Goal: Task Accomplishment & Management: Use online tool/utility

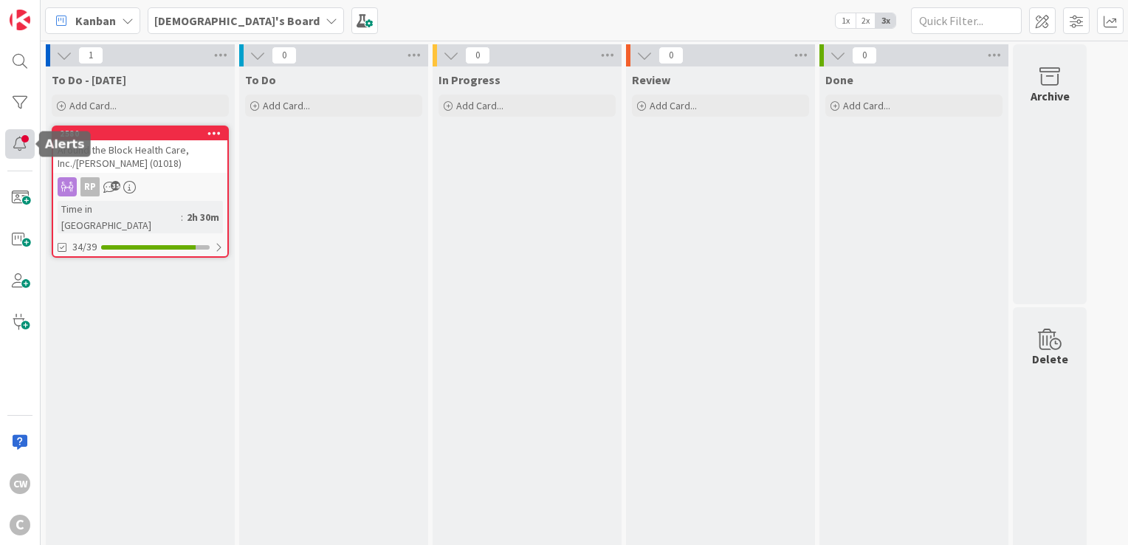
click at [18, 140] on div at bounding box center [20, 144] width 30 height 30
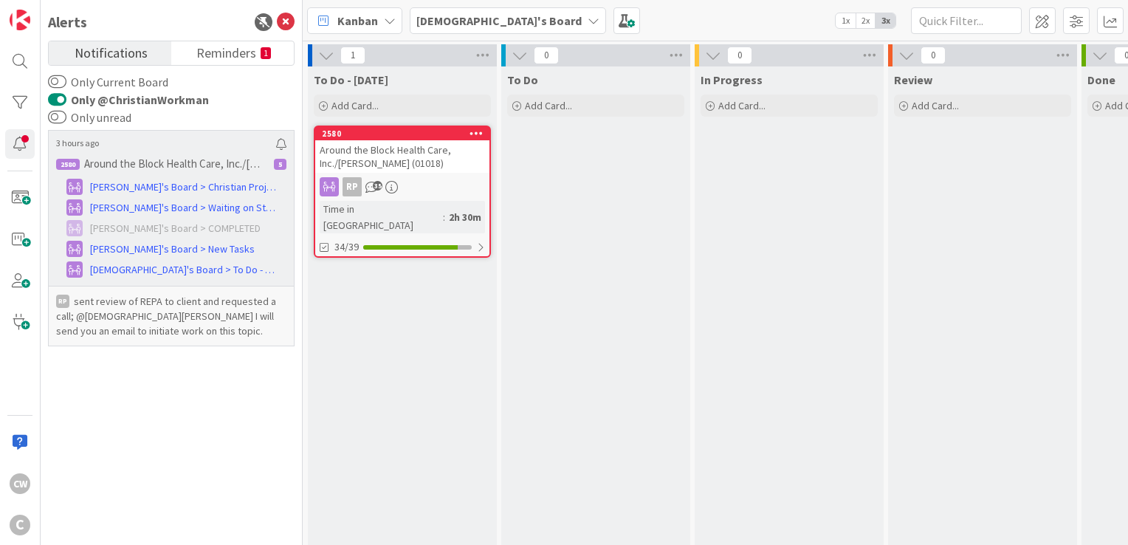
click at [177, 154] on h6 "2580 Around the Block Health Care, Inc./[PERSON_NAME] (01018) 5" at bounding box center [171, 164] width 239 height 22
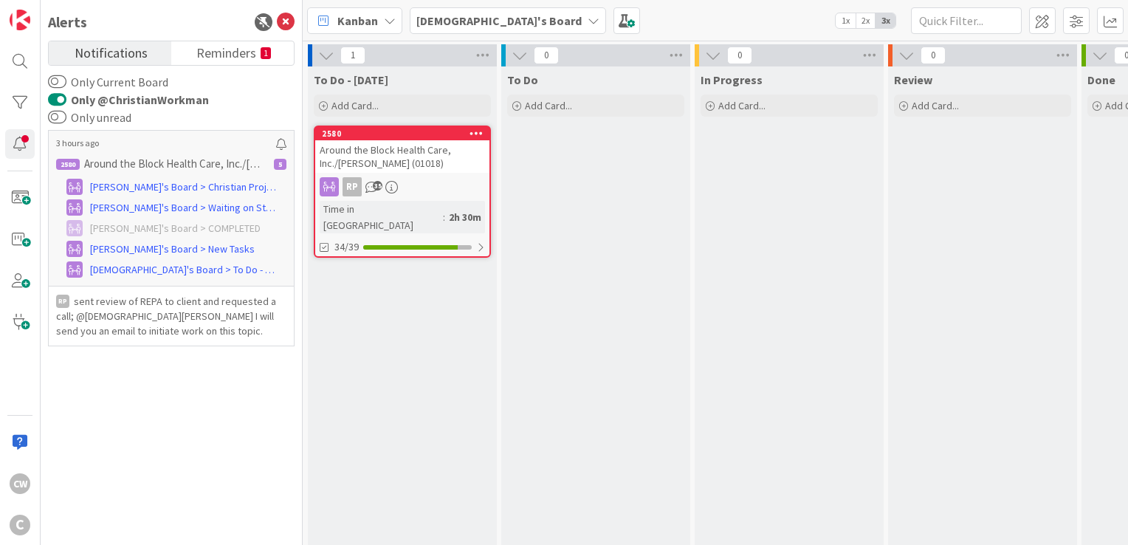
click at [426, 145] on div "Around the Block Health Care, Inc./[PERSON_NAME] (01018)" at bounding box center [402, 156] width 174 height 32
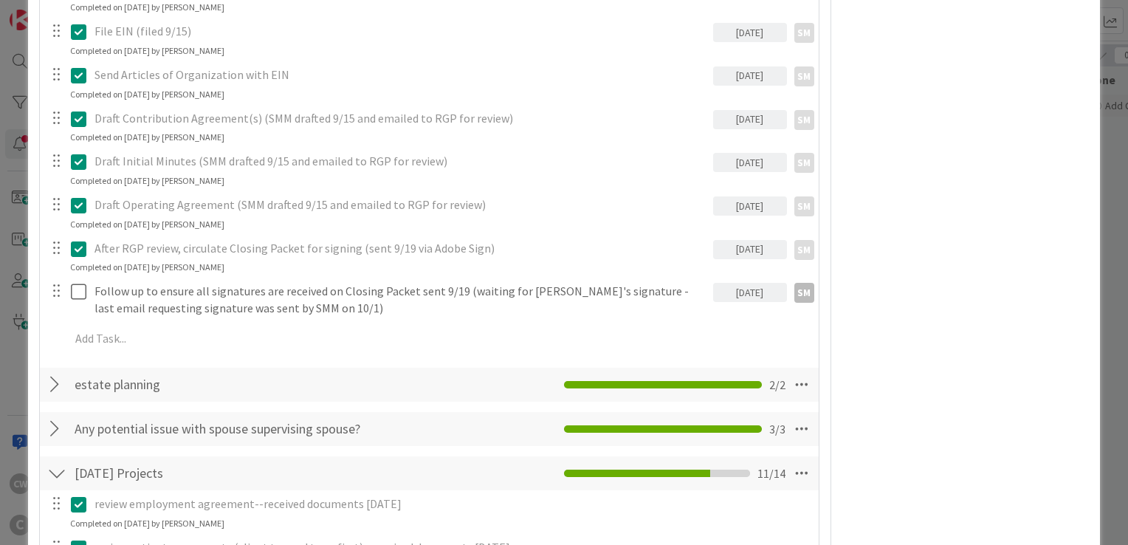
scroll to position [664, 0]
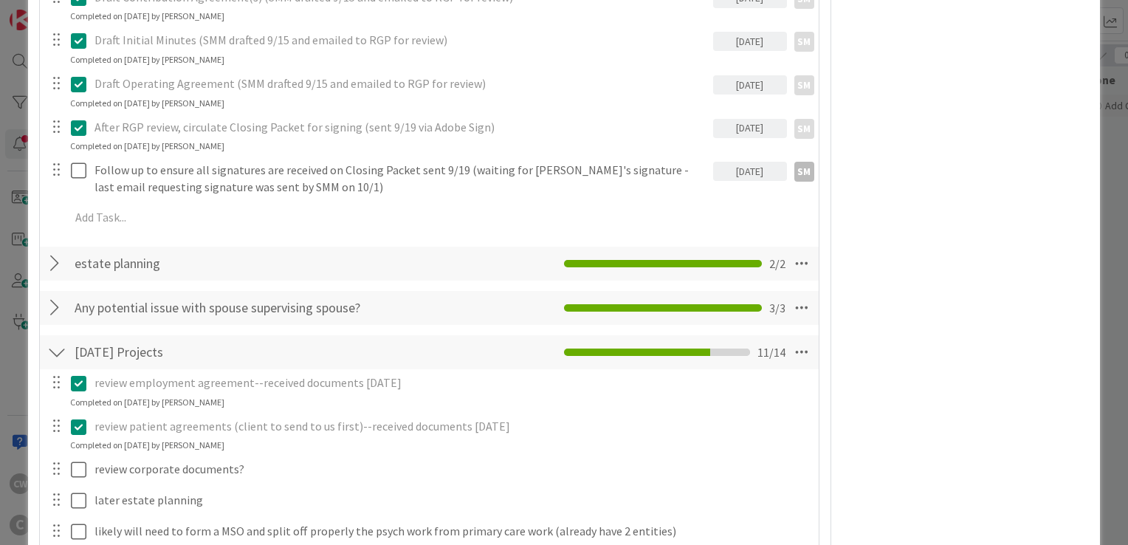
click at [62, 354] on div at bounding box center [56, 352] width 19 height 27
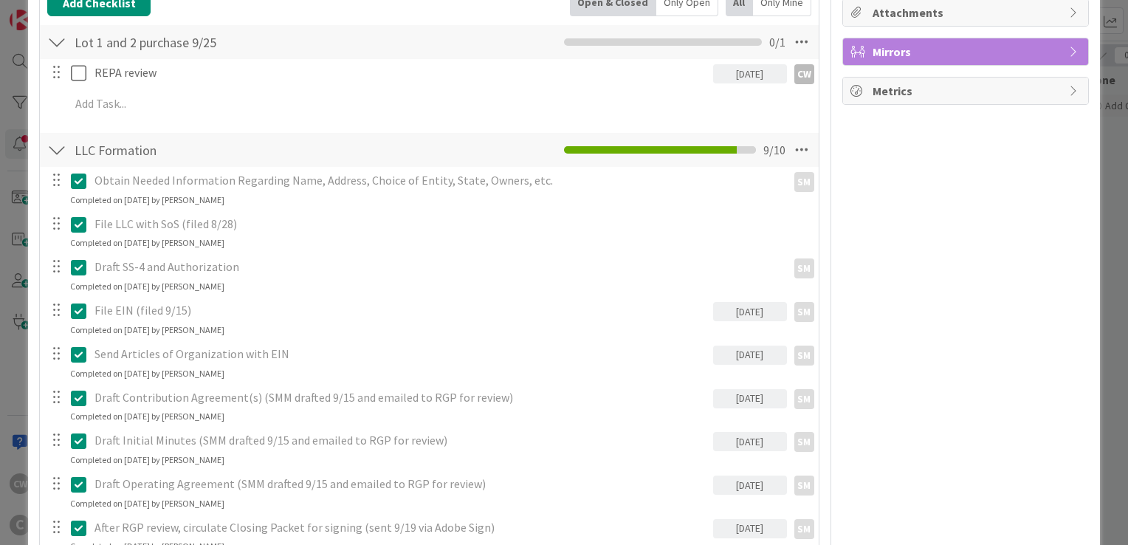
scroll to position [148, 0]
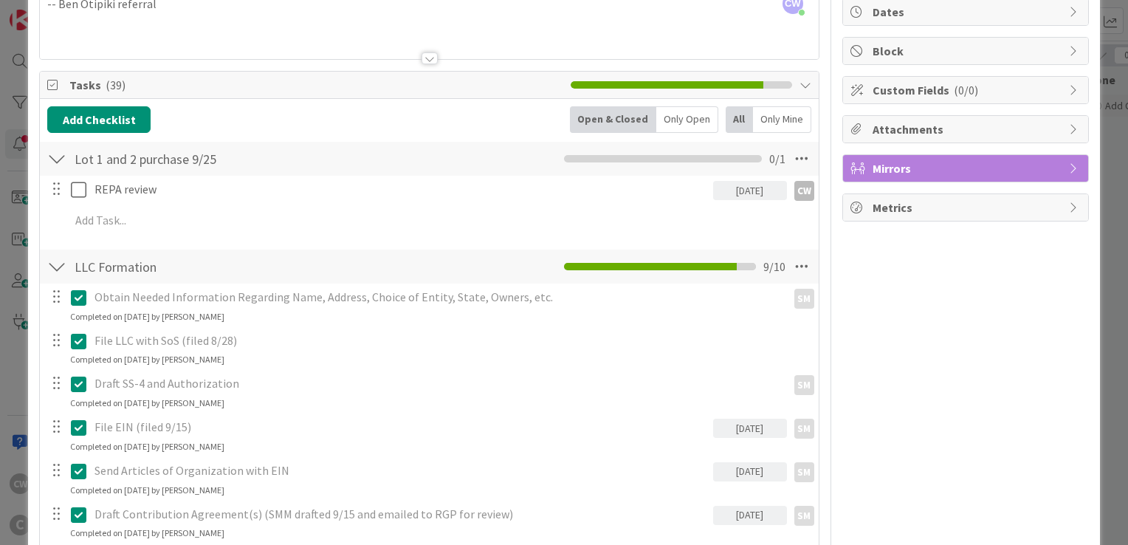
click at [53, 269] on div at bounding box center [56, 266] width 19 height 27
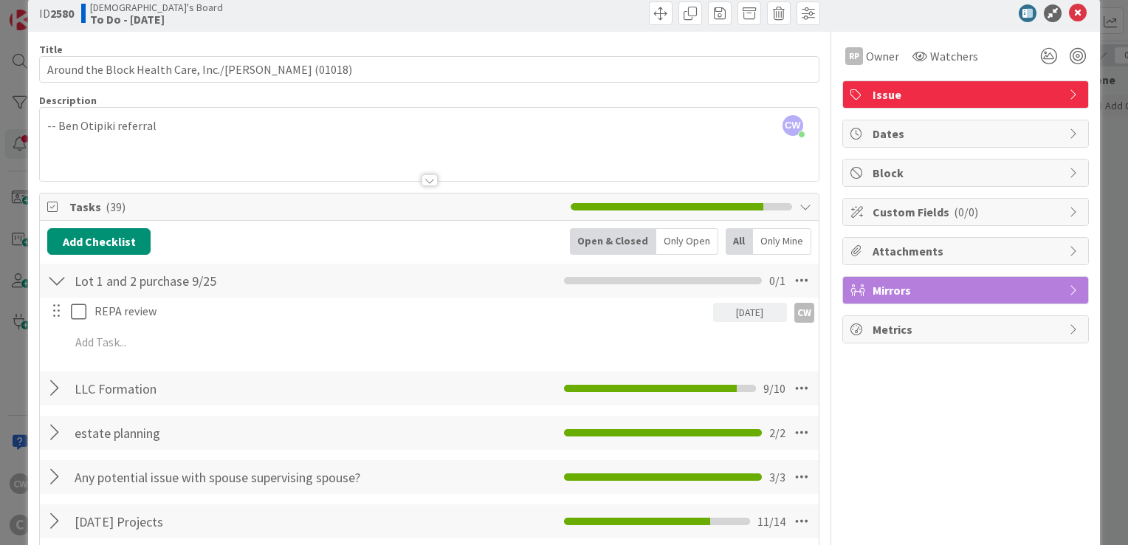
scroll to position [0, 0]
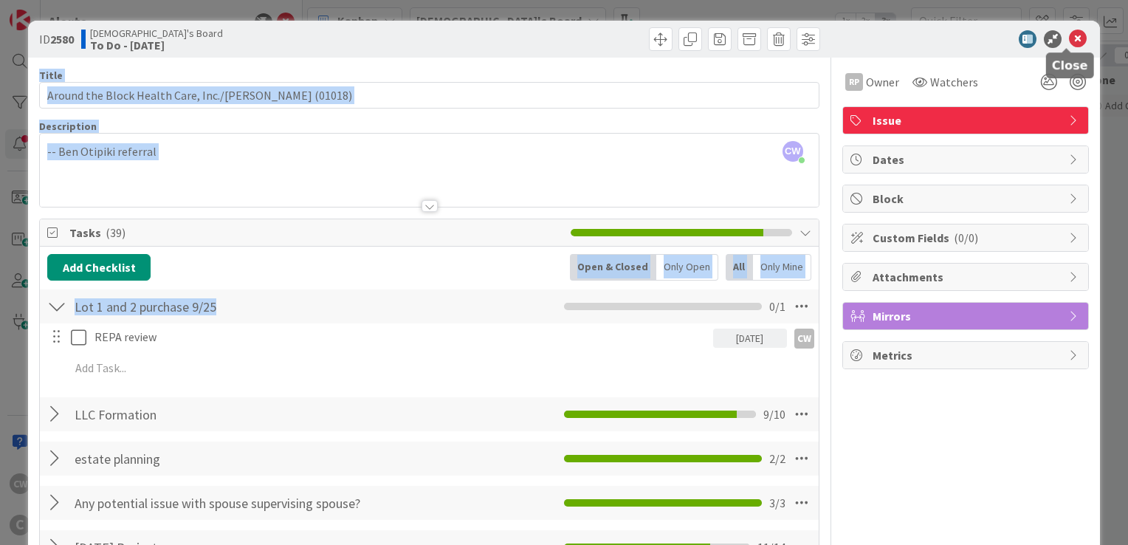
drag, startPoint x: 1070, startPoint y: 42, endPoint x: 493, endPoint y: 320, distance: 640.9
drag, startPoint x: 493, startPoint y: 320, endPoint x: 670, endPoint y: 258, distance: 187.7
click at [670, 258] on div "Only Open" at bounding box center [687, 267] width 62 height 27
click at [526, 281] on div "Add Checklist Open & Closed Only Open All Only Mine Lot 1 and 2 purchase 9/25 C…" at bounding box center [429, 476] width 764 height 444
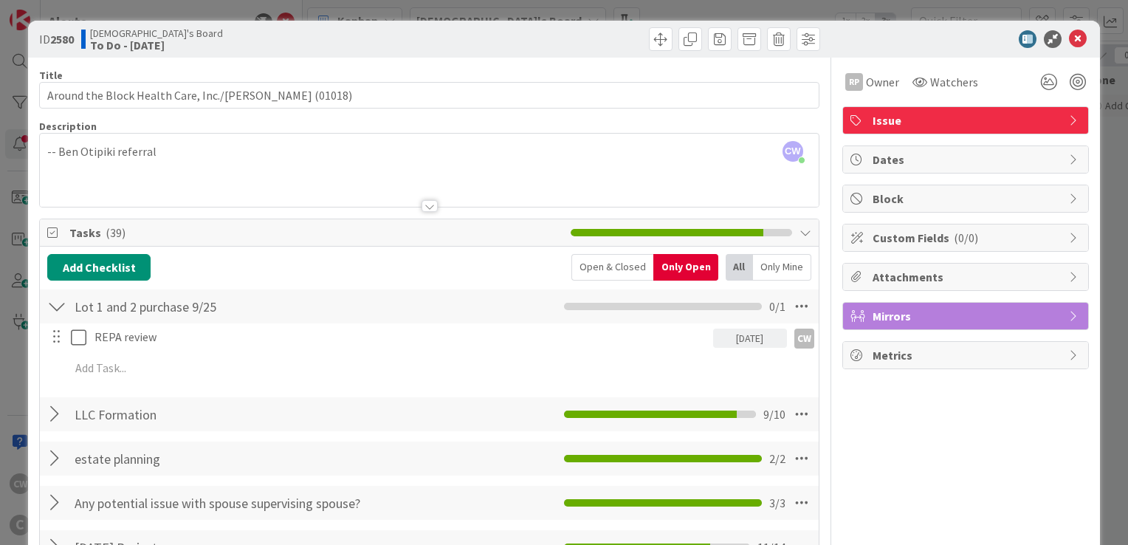
click at [769, 259] on div "Only Mine" at bounding box center [782, 267] width 58 height 27
click at [599, 268] on div "Open & Closed" at bounding box center [610, 267] width 82 height 27
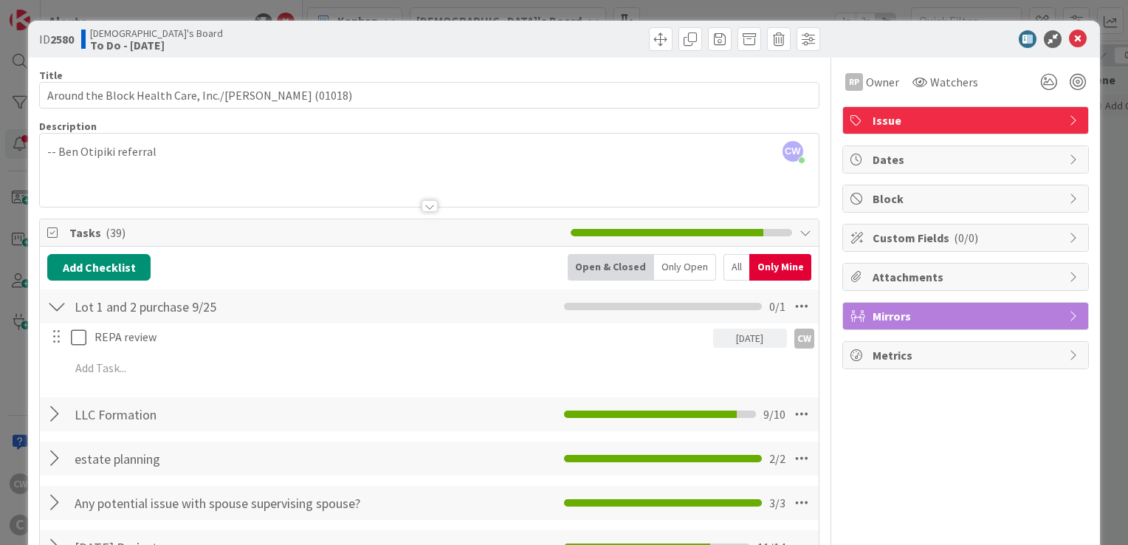
click at [723, 257] on div "All" at bounding box center [736, 267] width 26 height 27
click at [672, 264] on div "Only Open" at bounding box center [687, 267] width 62 height 27
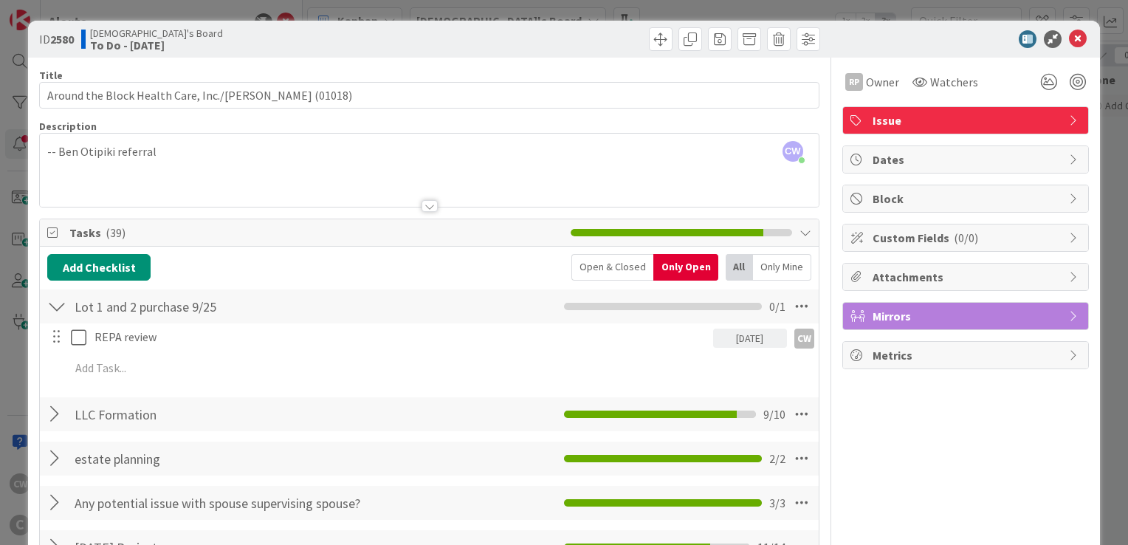
drag, startPoint x: 673, startPoint y: 264, endPoint x: 765, endPoint y: 264, distance: 91.5
click at [765, 264] on div "Only Mine" at bounding box center [782, 267] width 58 height 27
click at [1075, 41] on icon at bounding box center [1078, 39] width 18 height 18
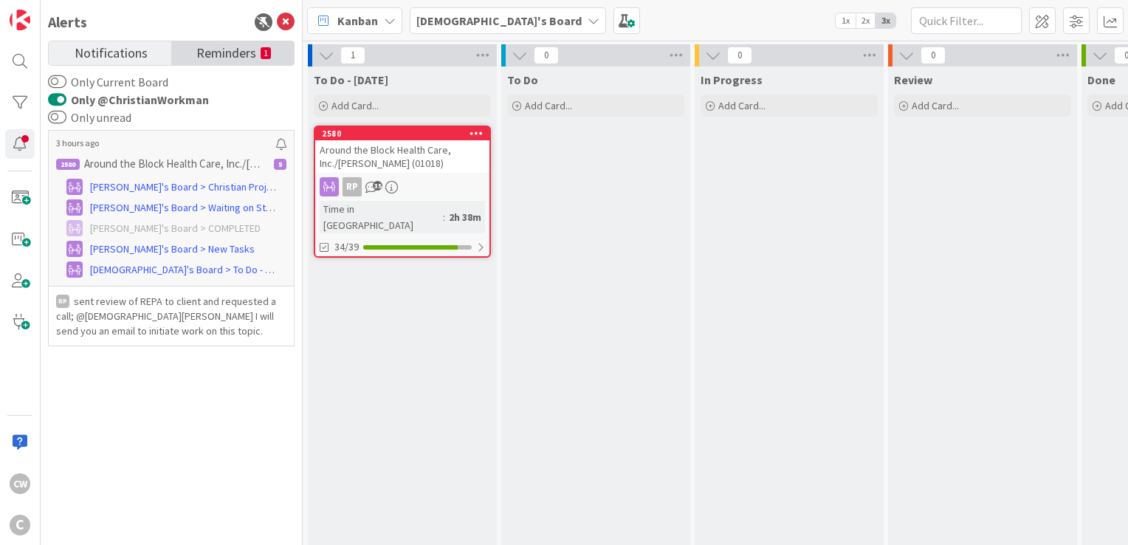
click at [193, 56] on link "Reminders 1" at bounding box center [232, 53] width 123 height 24
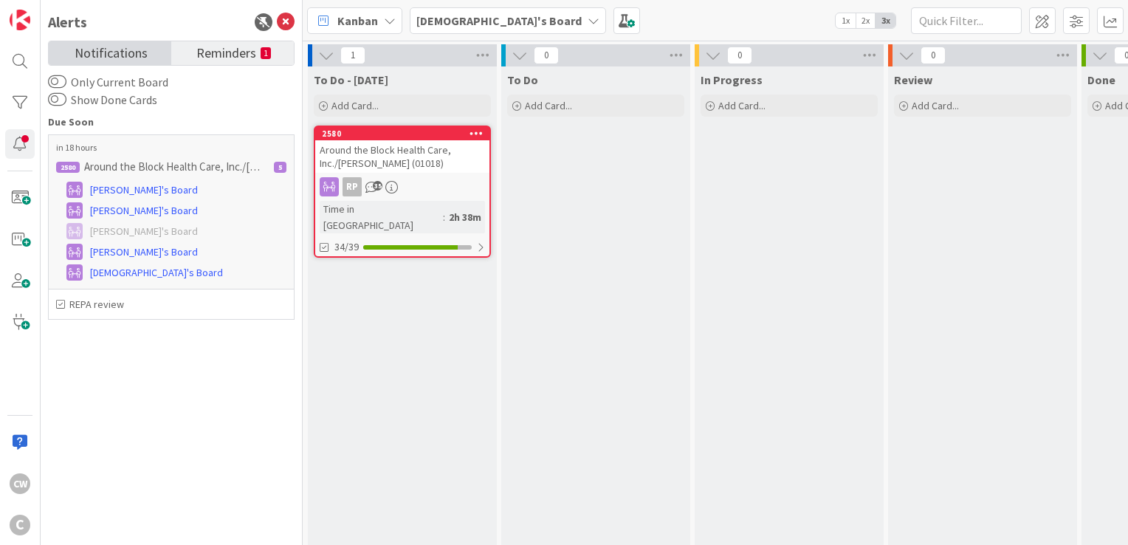
click at [128, 50] on span "Notifications" at bounding box center [111, 51] width 73 height 21
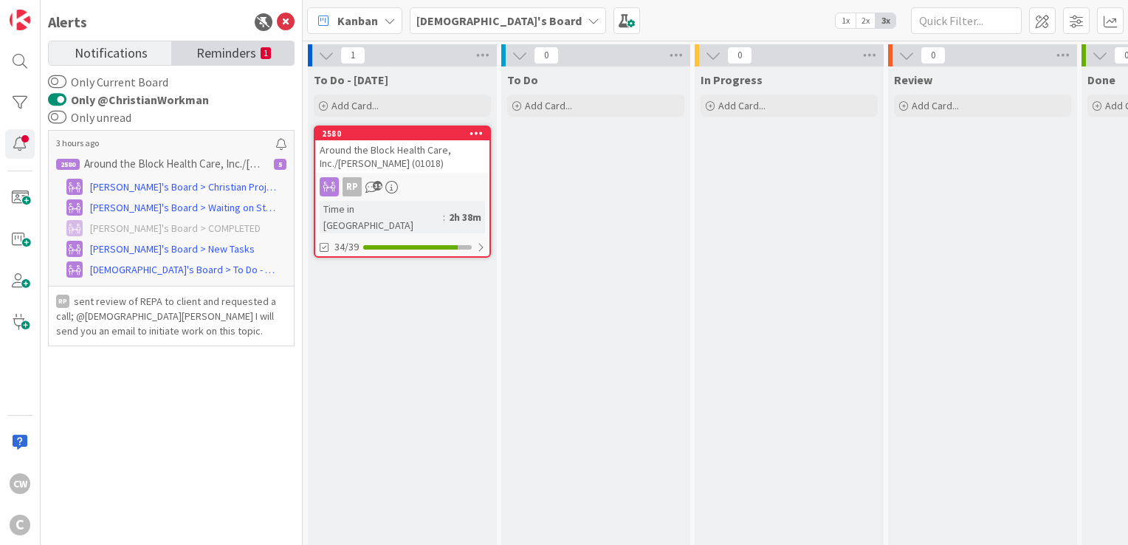
click at [258, 53] on link "Reminders 1" at bounding box center [232, 53] width 123 height 24
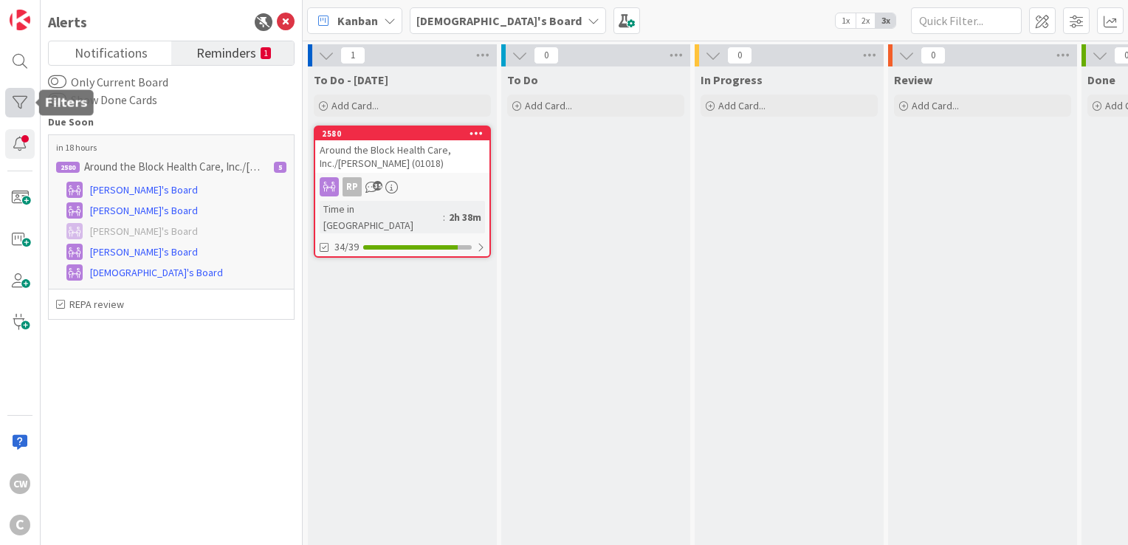
click at [18, 99] on div at bounding box center [20, 103] width 30 height 30
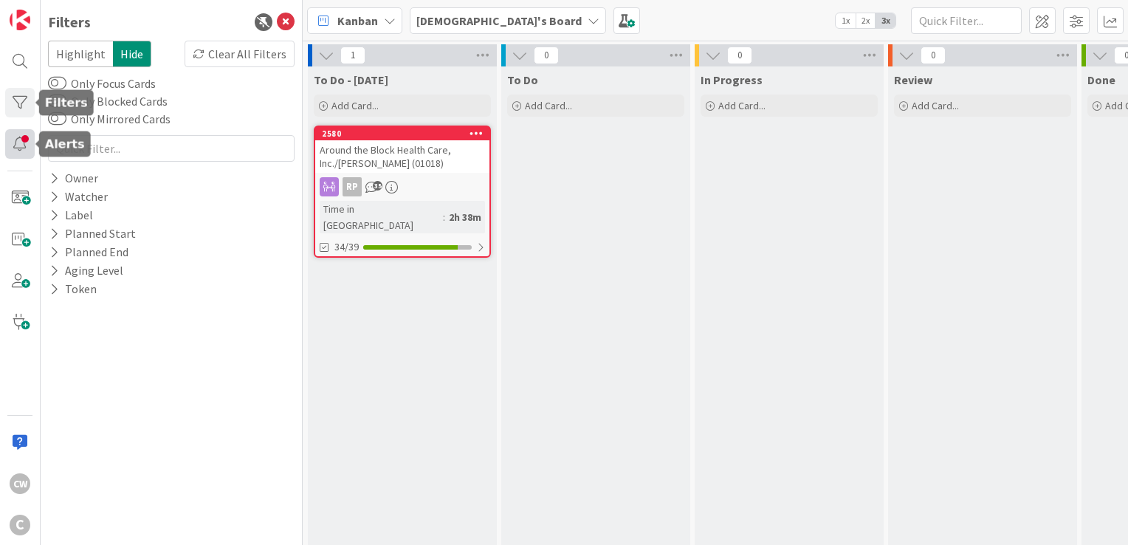
click at [27, 140] on div at bounding box center [20, 144] width 30 height 30
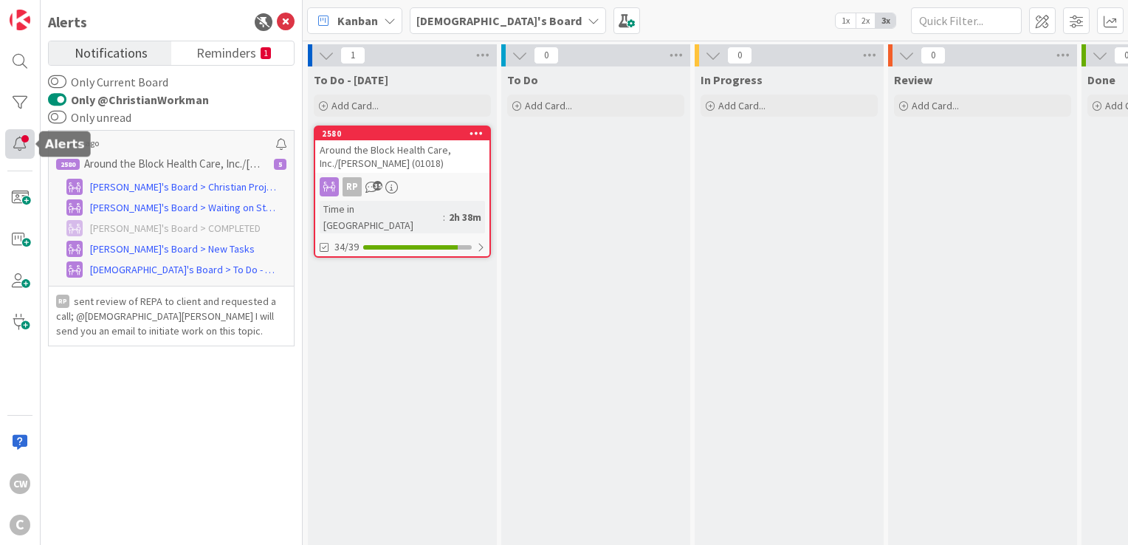
click at [27, 140] on div at bounding box center [20, 144] width 30 height 30
click at [281, 28] on icon at bounding box center [286, 22] width 18 height 18
